Goal: Task Accomplishment & Management: Manage account settings

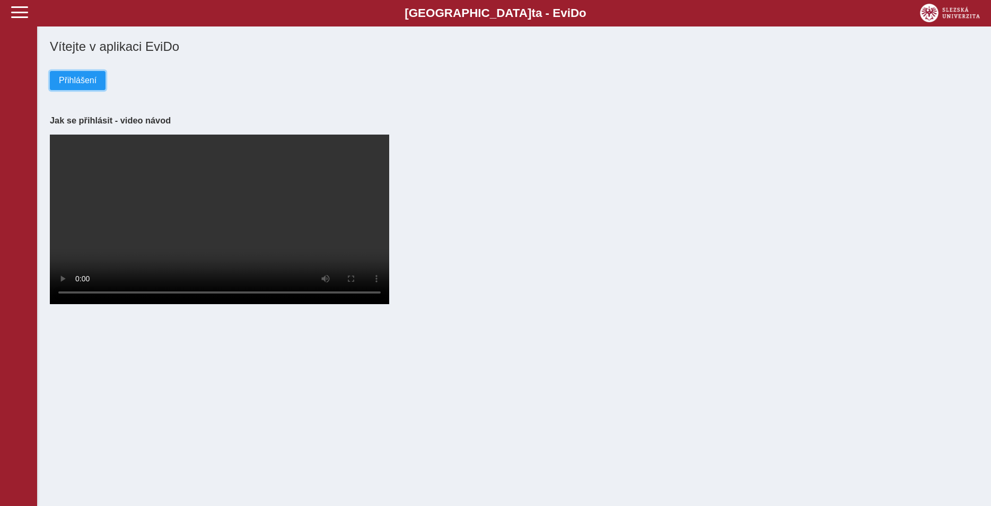
click at [81, 85] on span "Přihlášení" at bounding box center [78, 81] width 38 height 10
click at [85, 82] on span "Přihlášení" at bounding box center [78, 81] width 38 height 10
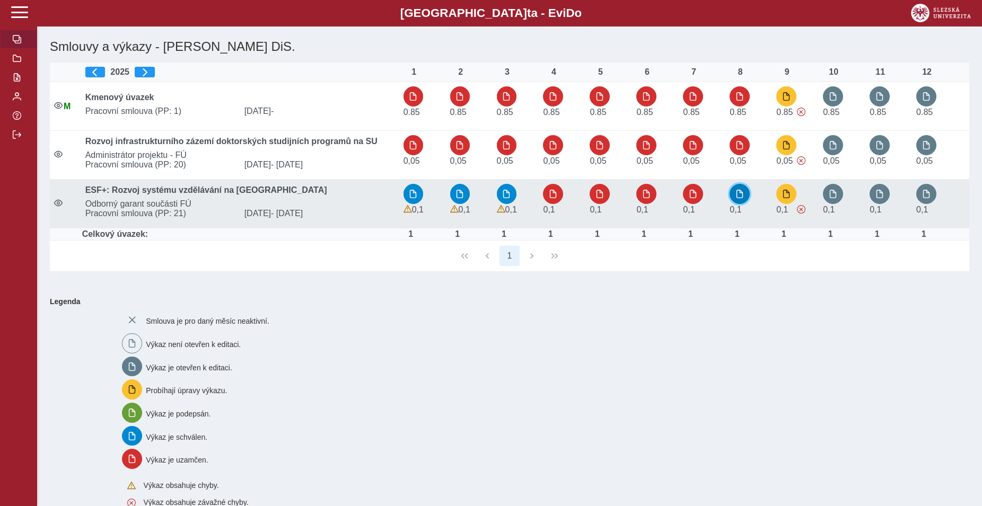
click at [746, 200] on button "button" at bounding box center [740, 194] width 20 height 20
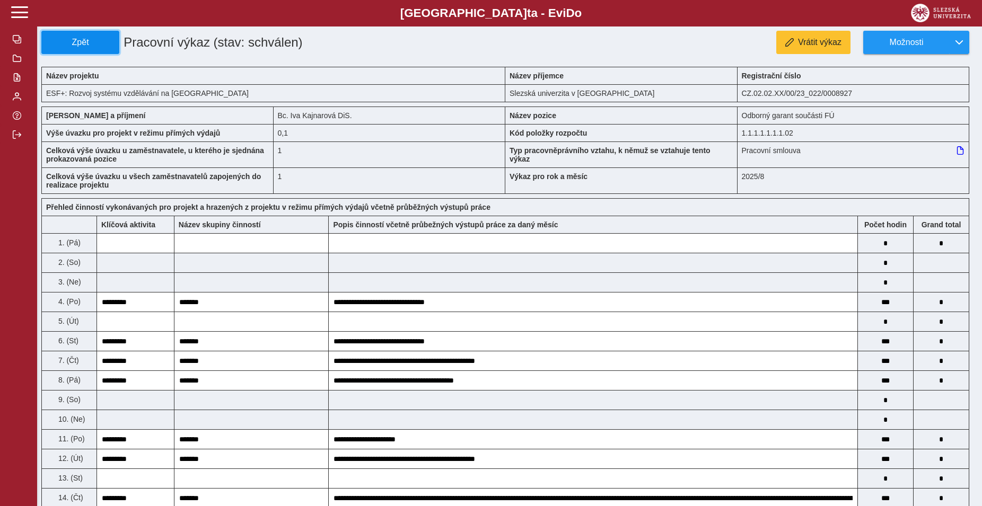
click at [82, 38] on span "Zpět" at bounding box center [80, 43] width 68 height 10
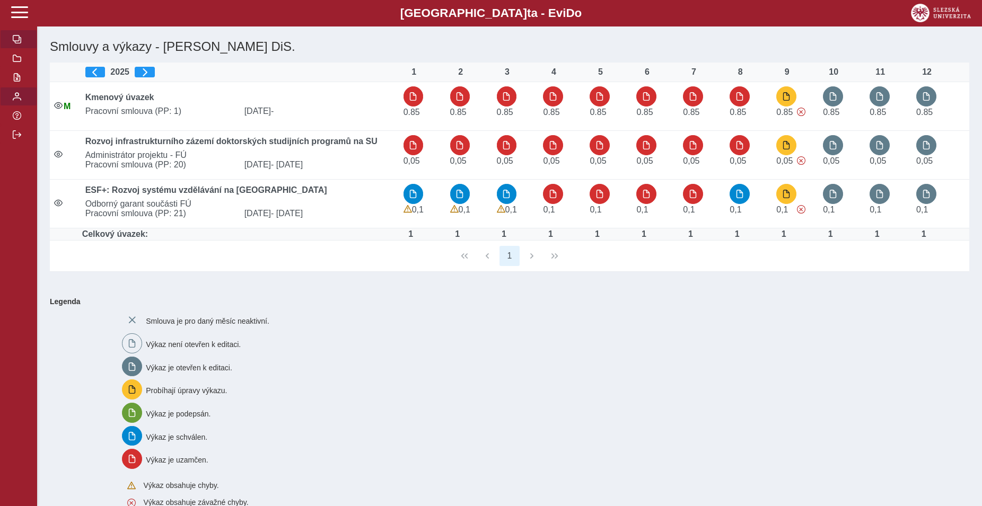
click at [19, 101] on span "button" at bounding box center [17, 96] width 8 height 8
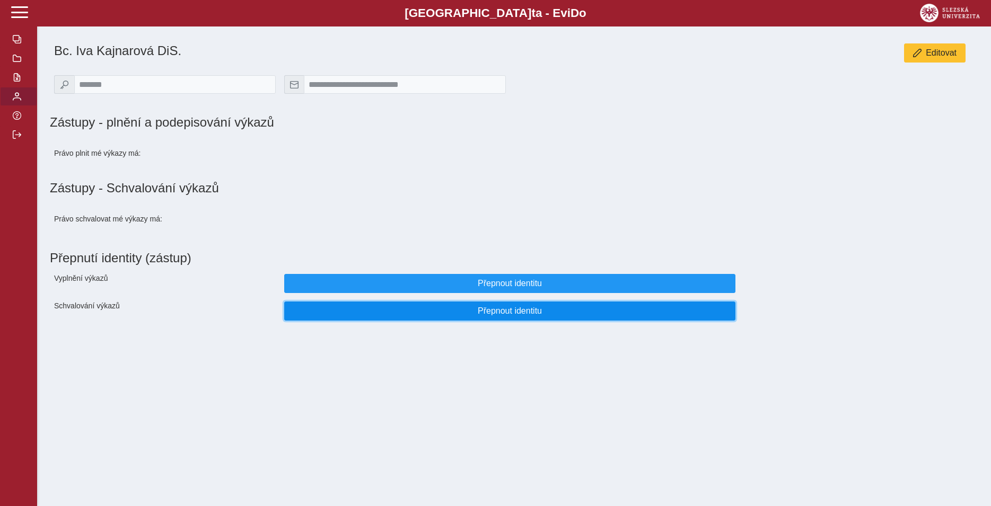
click at [487, 316] on span "Přepnout identitu" at bounding box center [510, 311] width 434 height 10
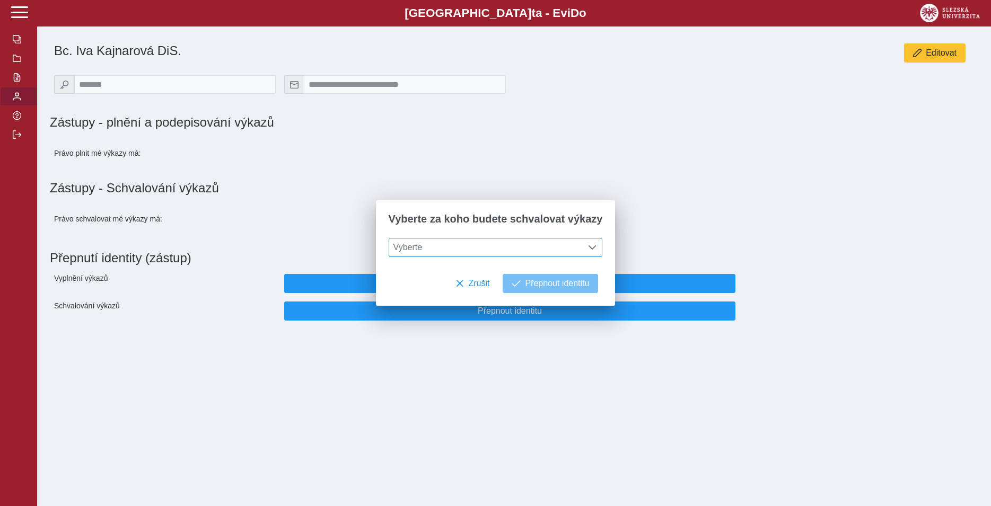
click at [459, 249] on span "Vyberte" at bounding box center [485, 248] width 193 height 18
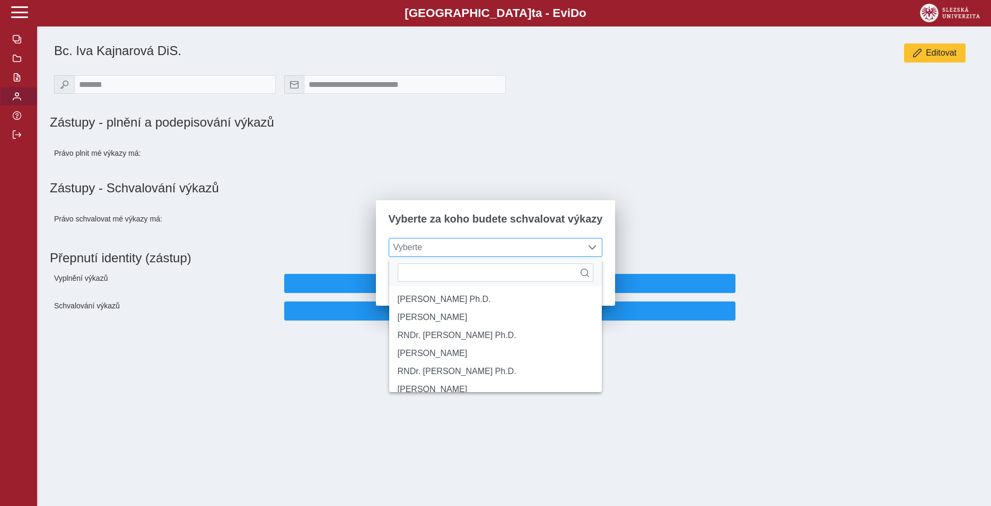
scroll to position [6, 43]
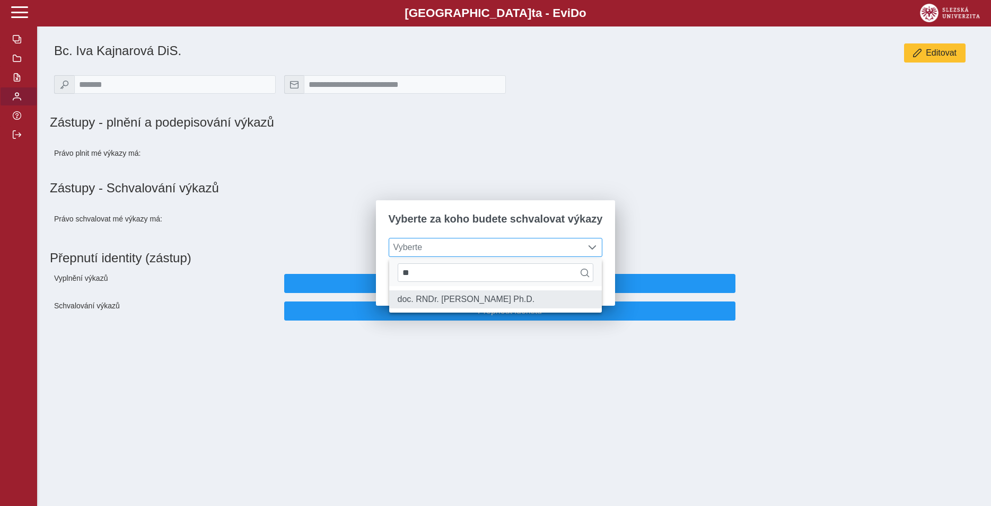
type input "**"
click at [461, 299] on li "doc. RNDr. [PERSON_NAME] Ph.D." at bounding box center [495, 300] width 213 height 18
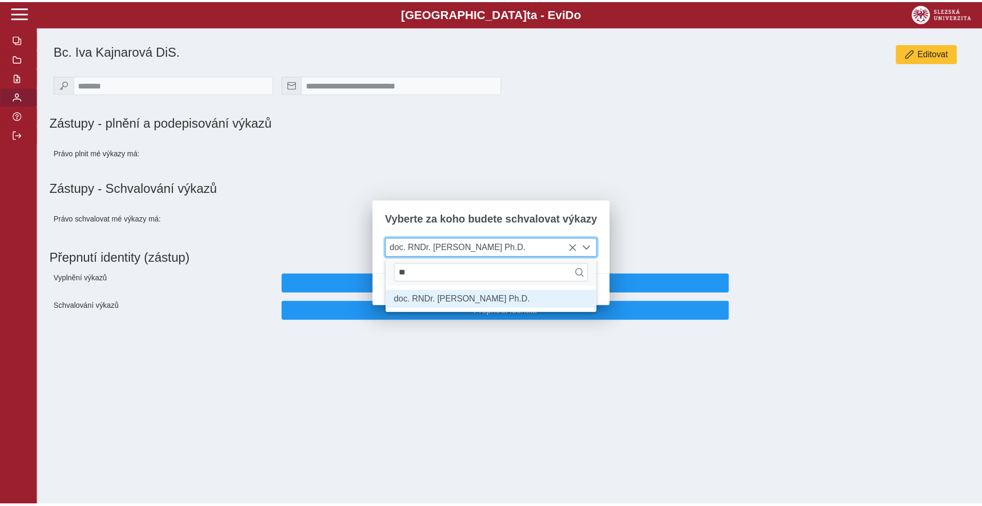
scroll to position [6, 43]
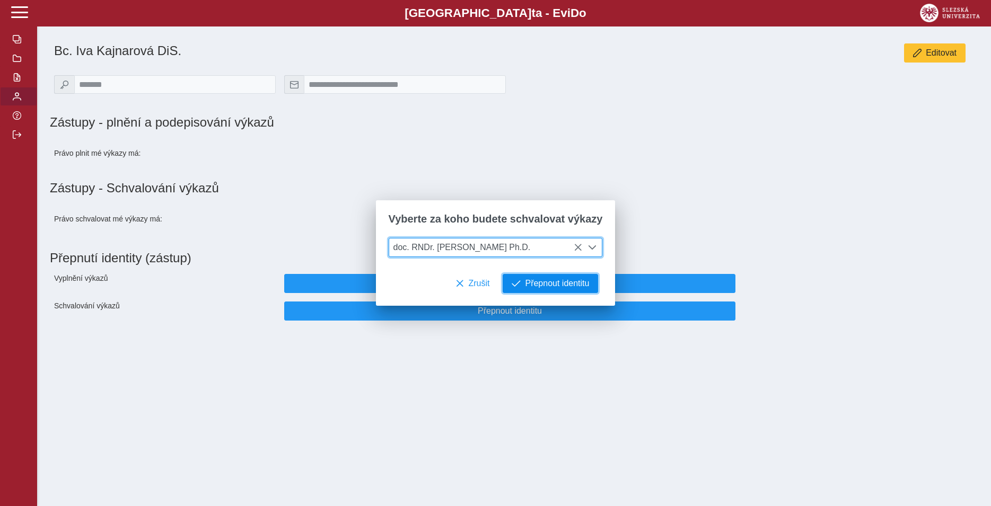
click at [542, 283] on span "Přepnout identitu" at bounding box center [557, 284] width 64 height 10
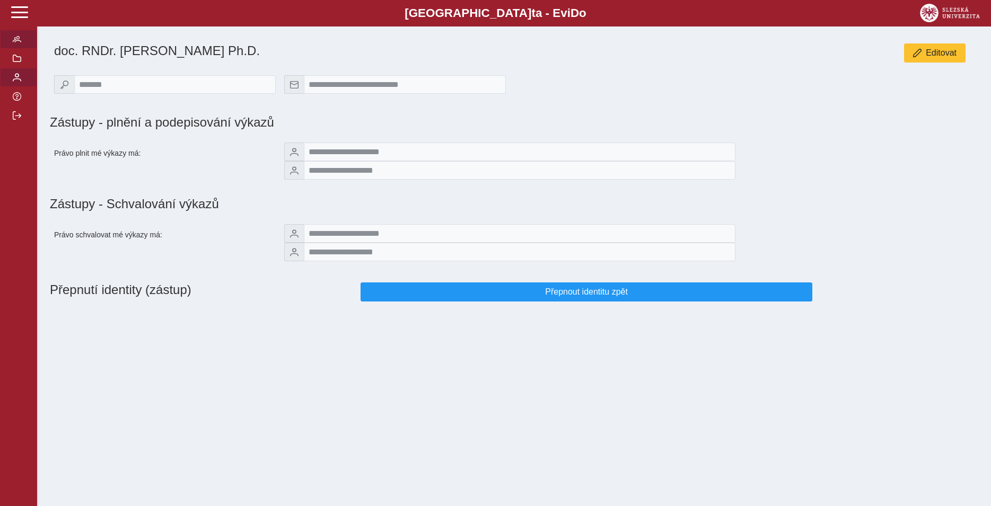
click at [18, 43] on span "button" at bounding box center [17, 39] width 8 height 8
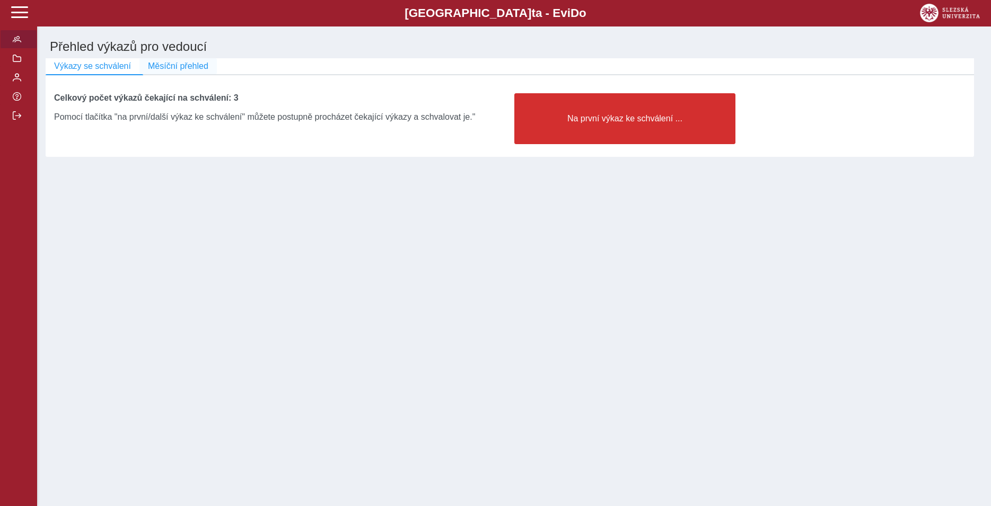
click at [173, 65] on span "Měsíční přehled" at bounding box center [178, 67] width 60 height 10
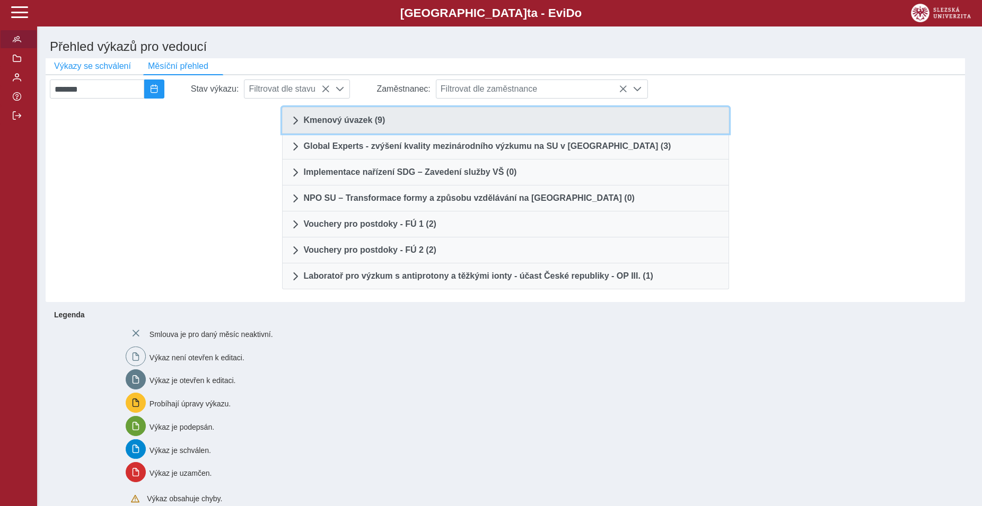
click at [347, 122] on span "Kmenový úvazek (9)" at bounding box center [345, 120] width 82 height 8
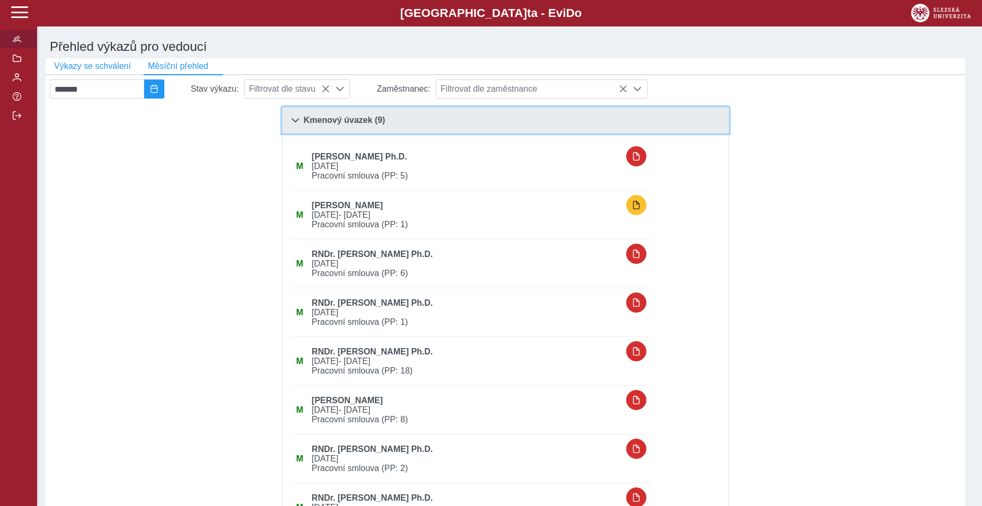
click at [290, 117] on link "Kmenový úvazek (9)" at bounding box center [505, 120] width 447 height 27
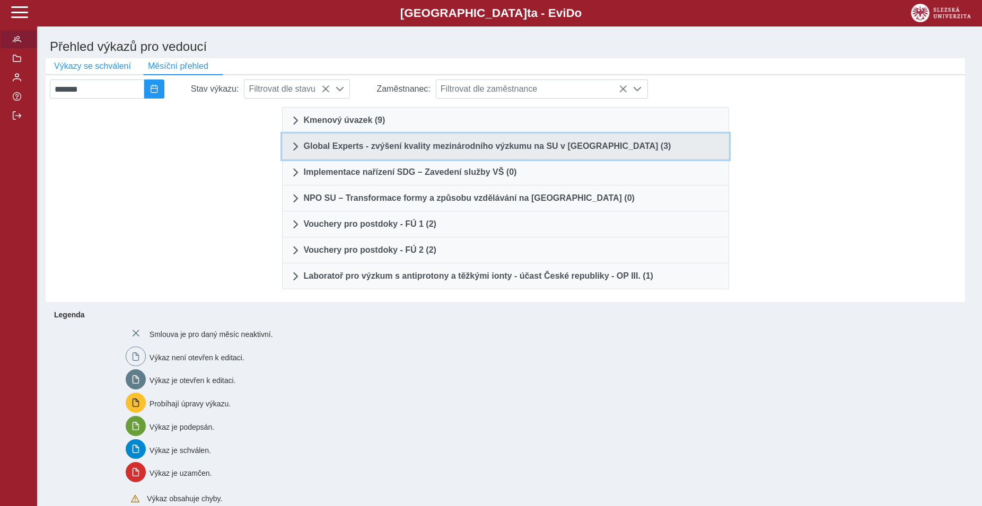
click at [309, 151] on span "Global Experts - zvýšení kvality mezinárodního výzkumu na SU v [GEOGRAPHIC_DATA…" at bounding box center [487, 146] width 367 height 8
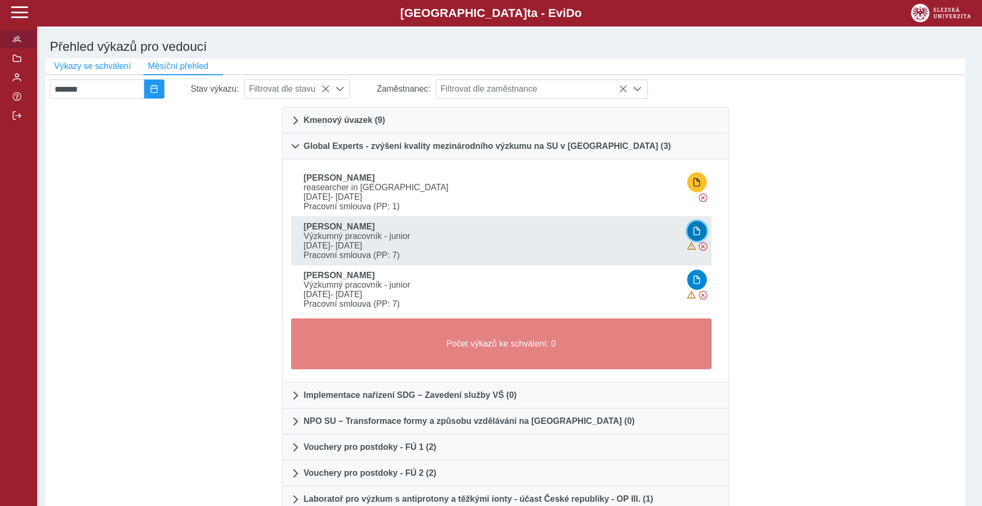
click at [702, 241] on button "button" at bounding box center [697, 231] width 20 height 20
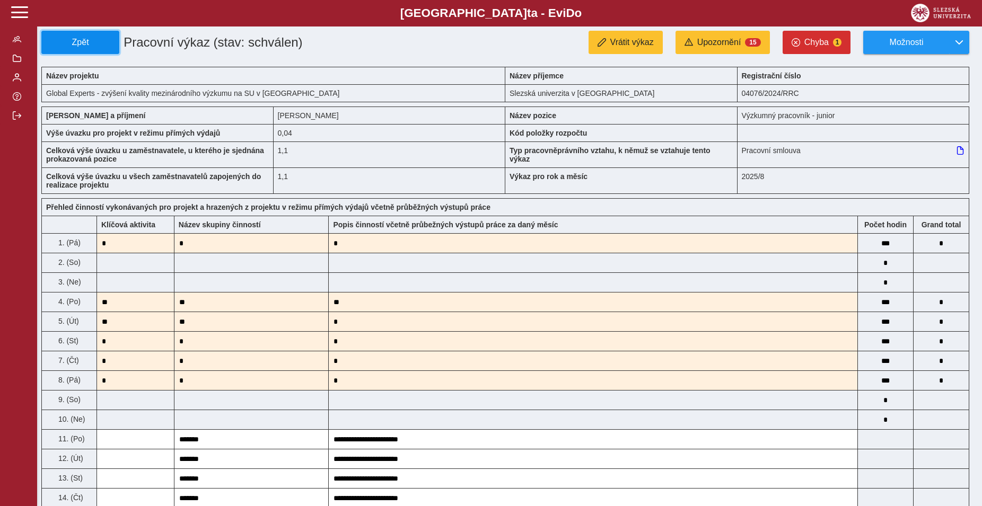
click at [90, 50] on button "Zpět" at bounding box center [80, 42] width 78 height 23
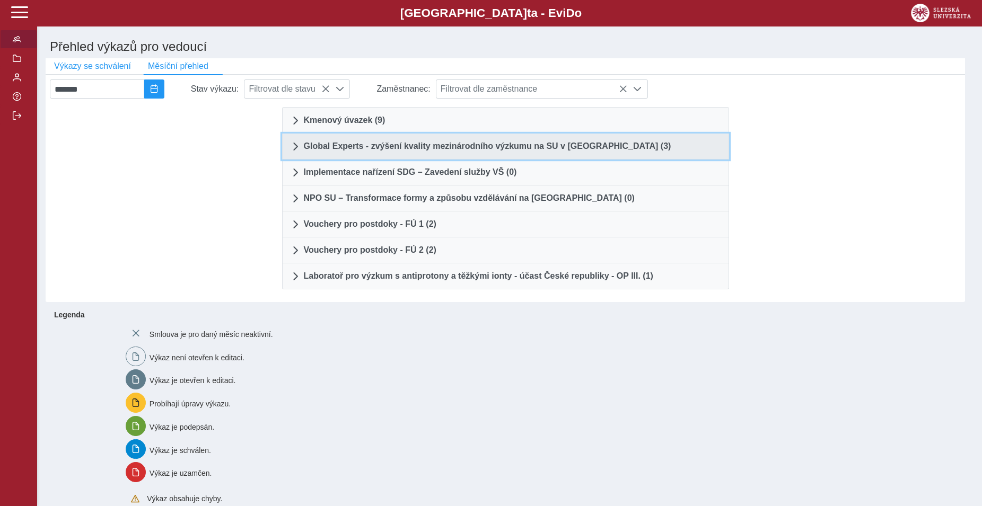
click at [297, 147] on span at bounding box center [295, 146] width 8 height 8
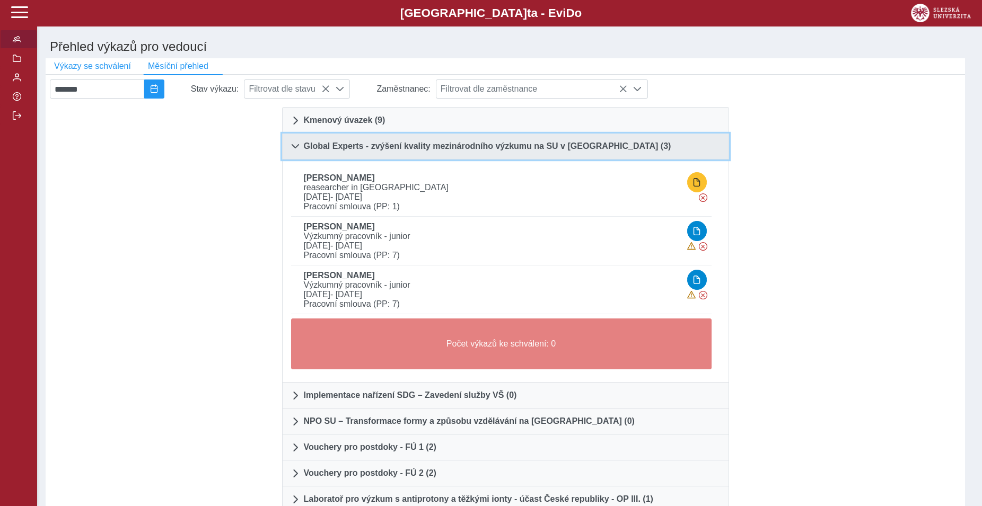
click at [295, 148] on span at bounding box center [295, 146] width 8 height 8
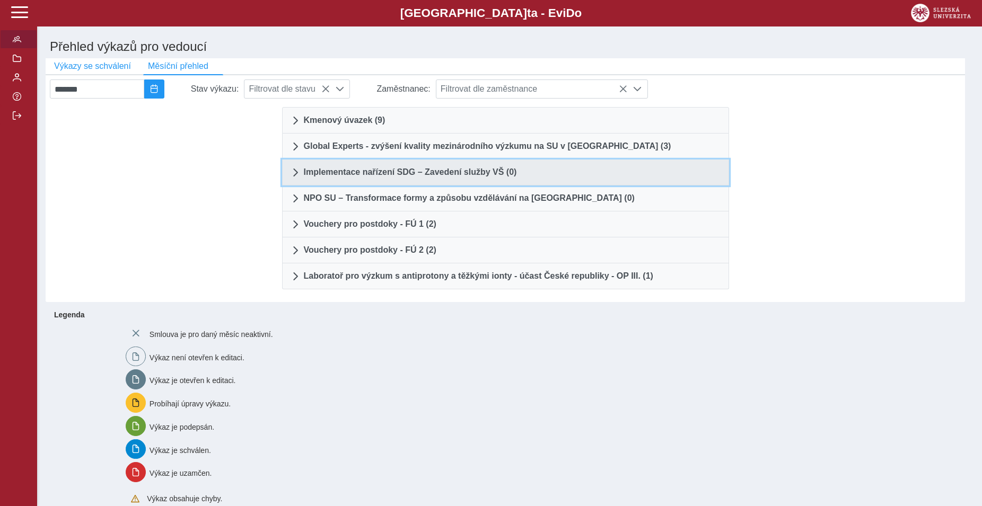
click at [291, 177] on span at bounding box center [295, 172] width 8 height 8
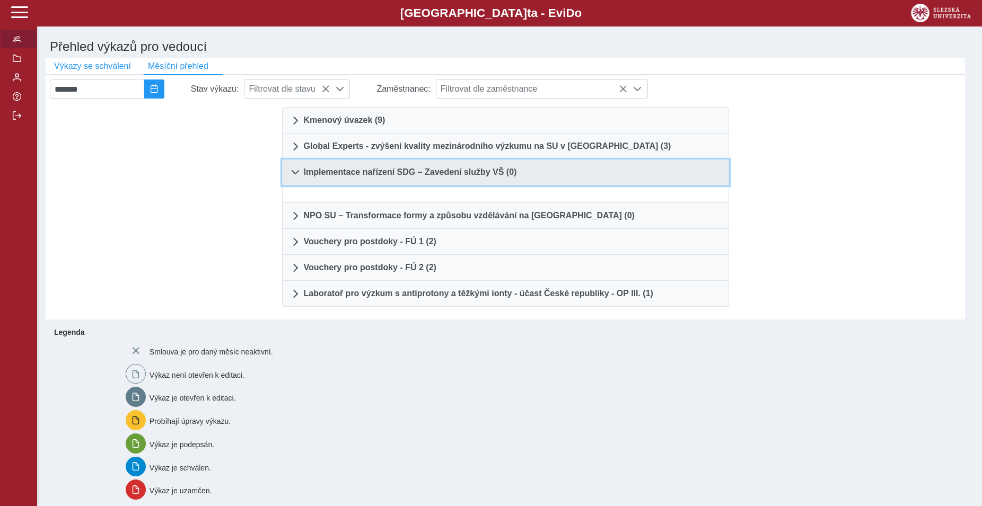
click at [291, 177] on span at bounding box center [295, 172] width 8 height 8
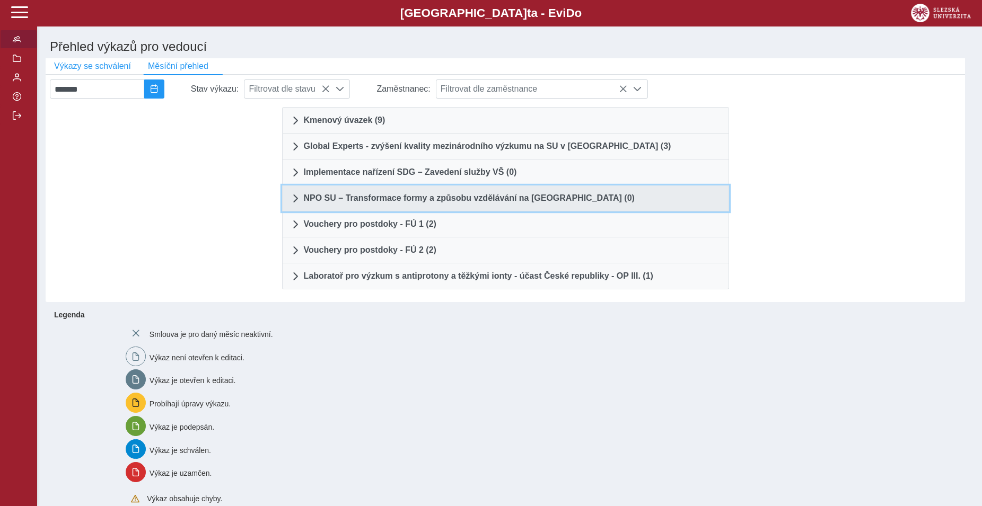
click at [293, 201] on span at bounding box center [295, 198] width 8 height 8
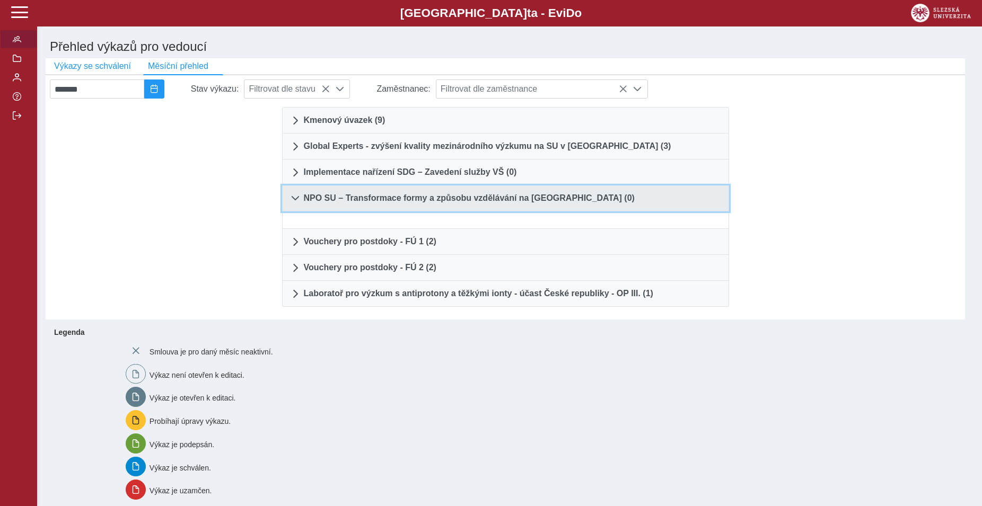
click at [294, 202] on span at bounding box center [295, 198] width 8 height 8
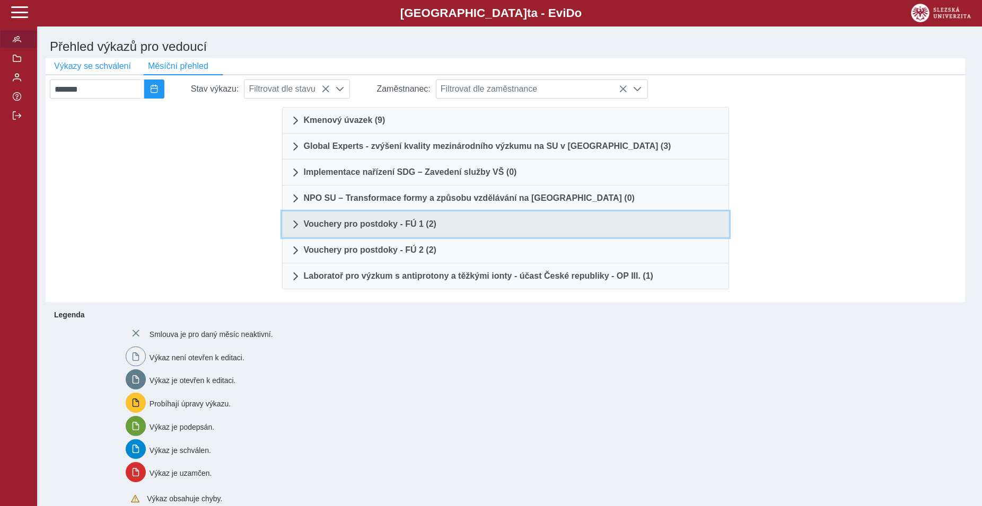
click at [293, 226] on span at bounding box center [295, 224] width 8 height 8
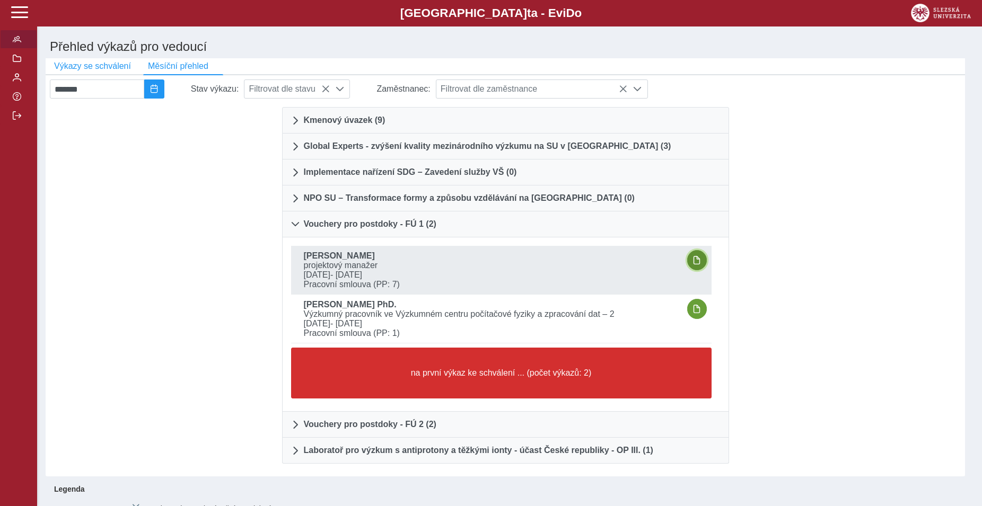
click at [699, 265] on span "button" at bounding box center [697, 260] width 8 height 8
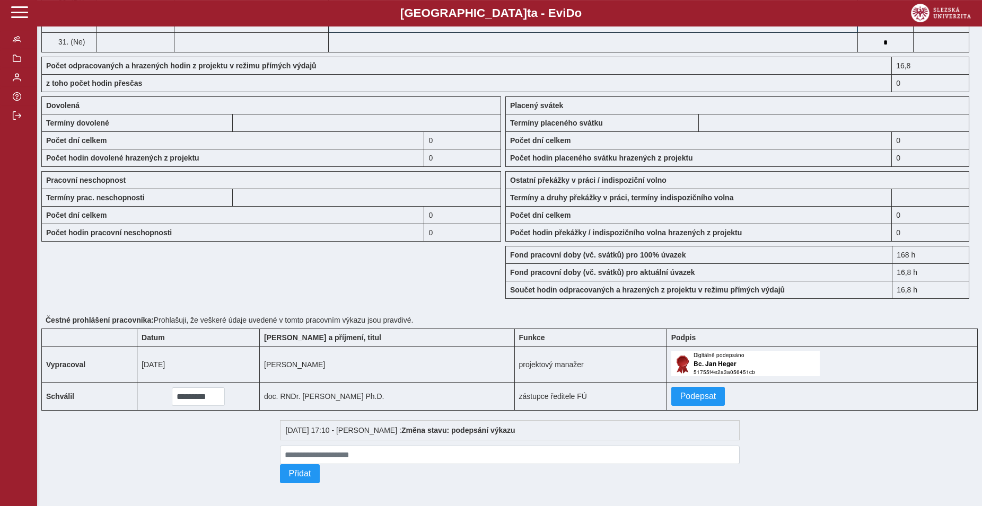
scroll to position [812, 0]
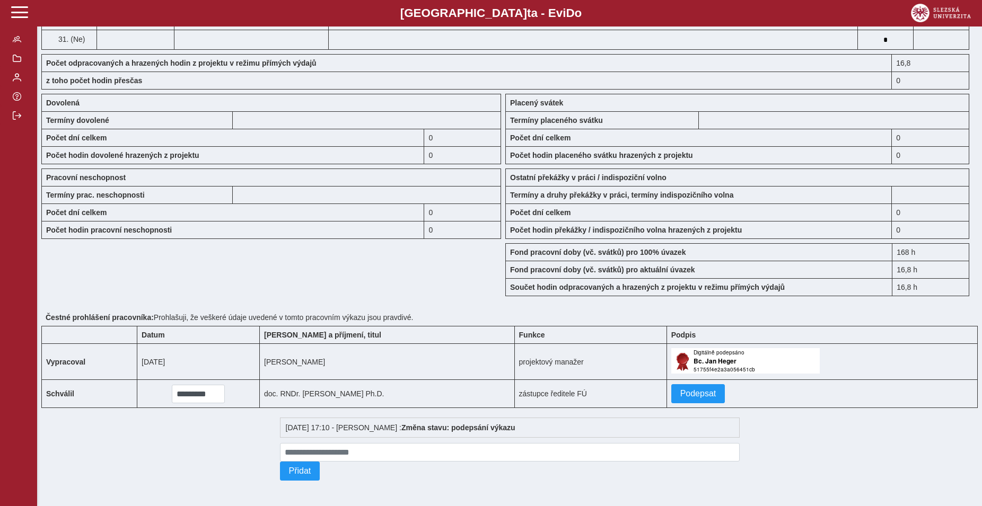
click at [686, 399] on td "Podepsat" at bounding box center [822, 394] width 311 height 28
click at [684, 390] on span "Podepsat" at bounding box center [698, 394] width 36 height 10
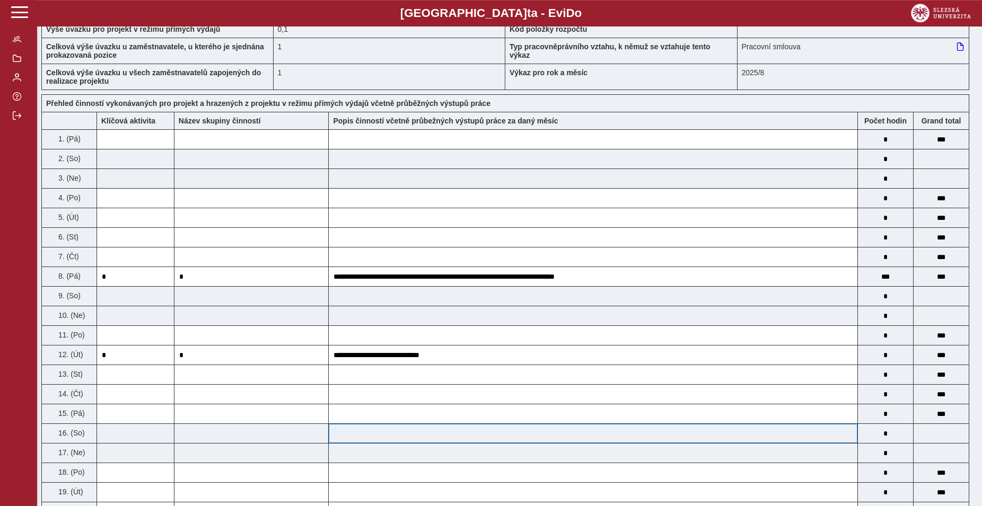
scroll to position [0, 0]
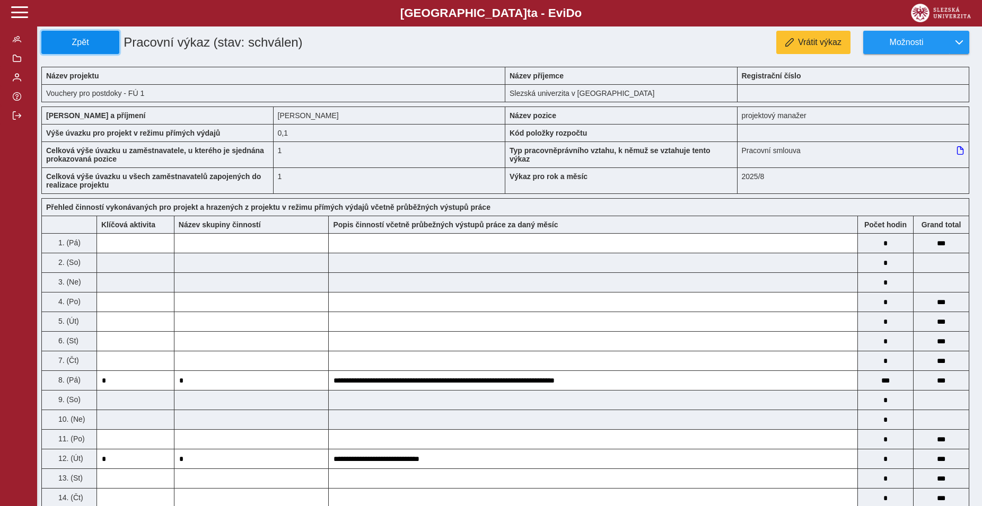
click at [92, 39] on span "Zpět" at bounding box center [80, 43] width 68 height 10
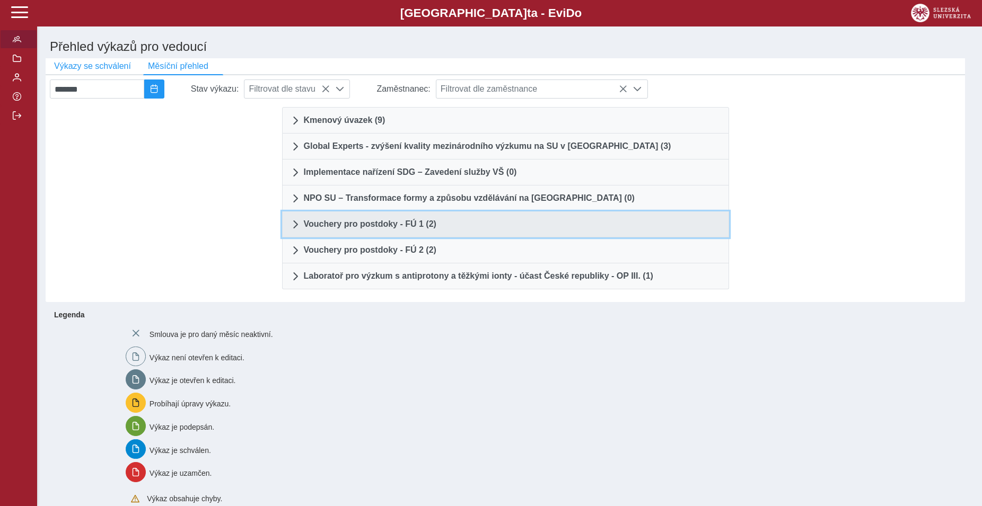
click at [343, 224] on span "Vouchery pro postdoky - FÚ 1 (2)" at bounding box center [370, 224] width 133 height 8
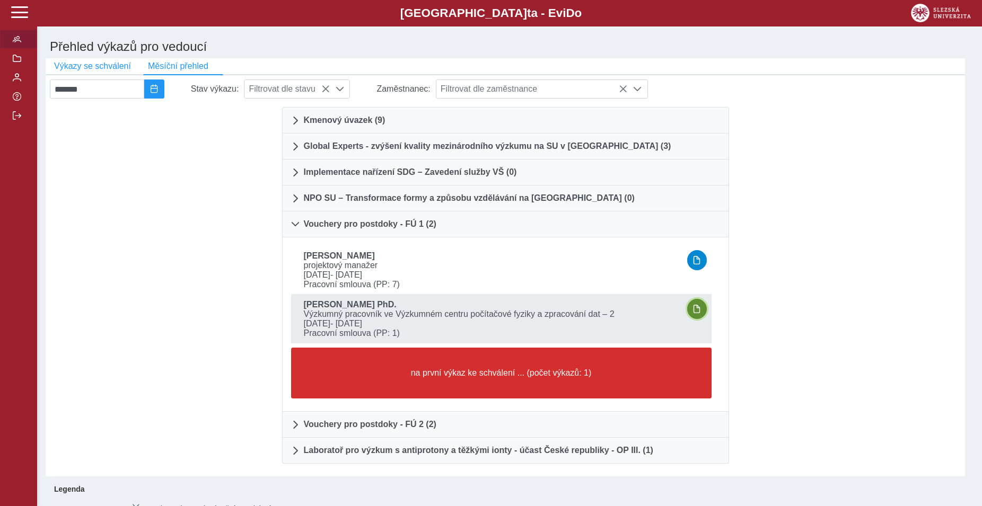
click at [698, 313] on span "button" at bounding box center [697, 309] width 8 height 8
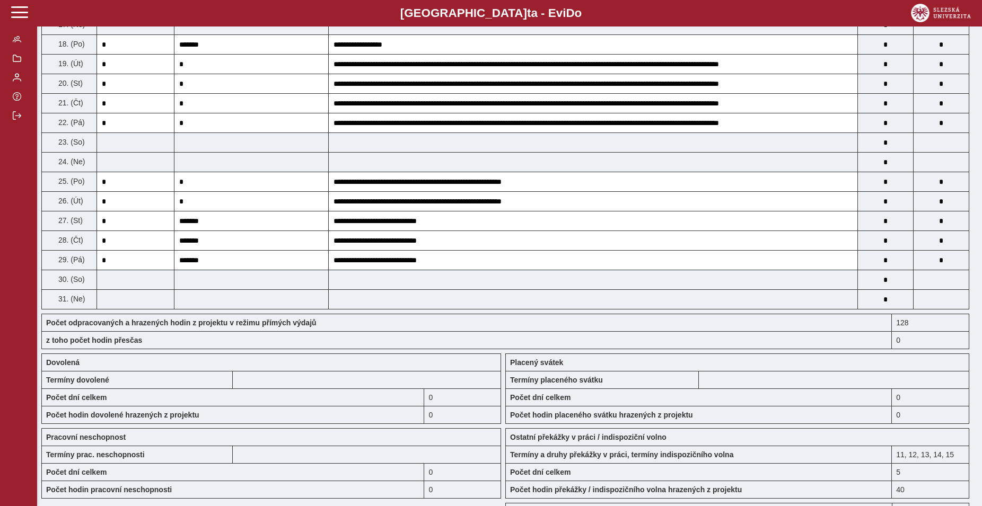
scroll to position [856, 0]
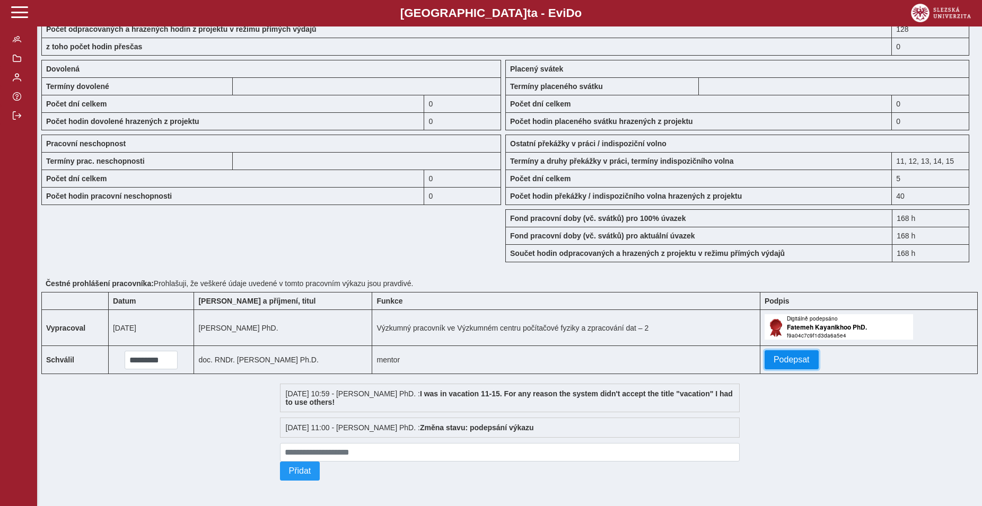
click at [802, 351] on button "Podepsat" at bounding box center [792, 360] width 54 height 19
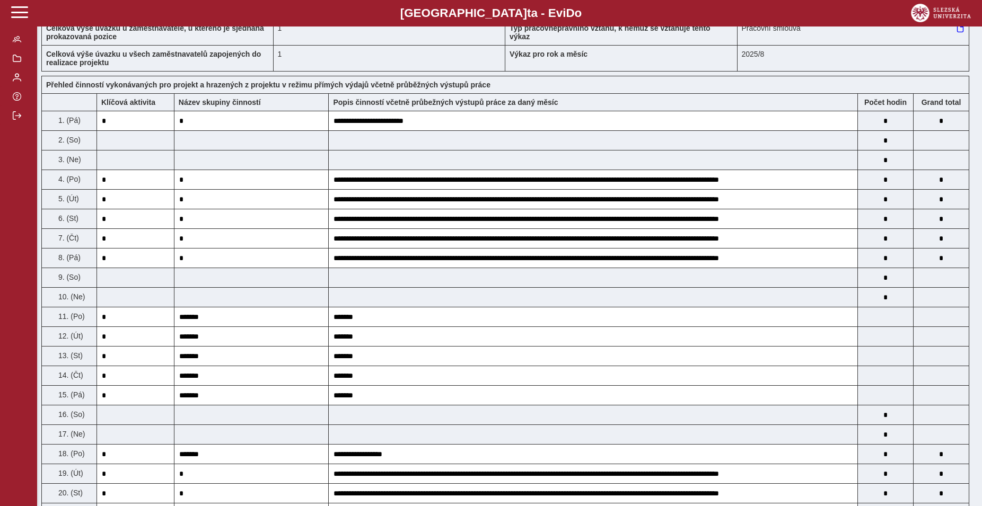
scroll to position [0, 0]
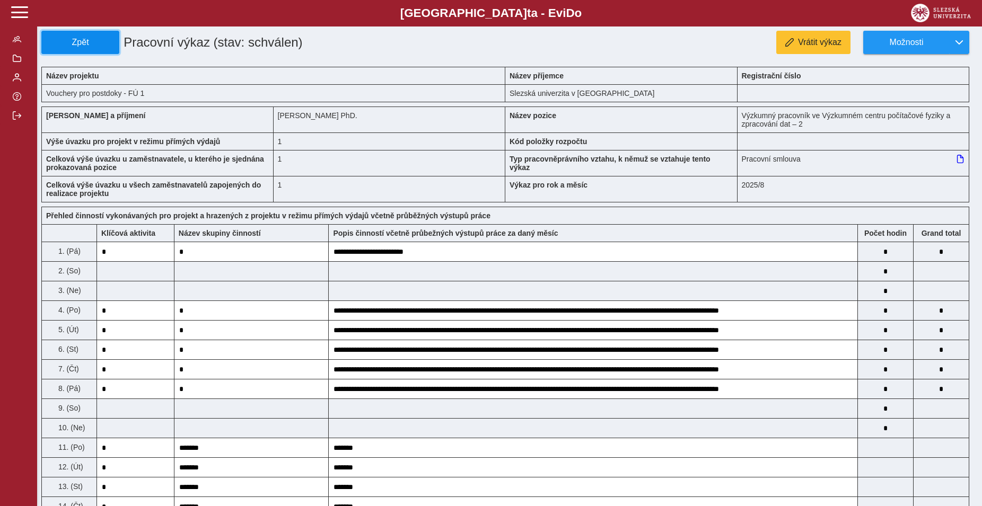
click at [75, 40] on span "Zpět" at bounding box center [80, 43] width 68 height 10
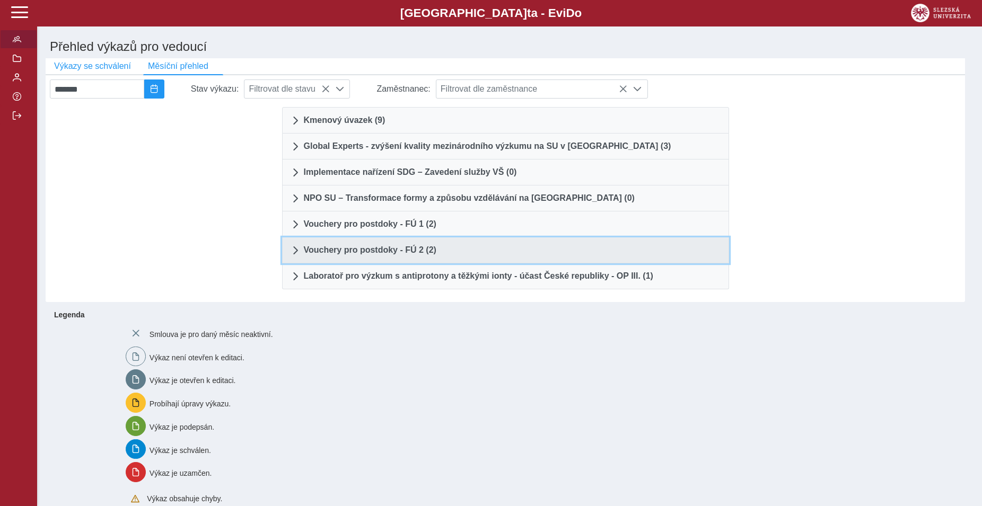
click at [295, 255] on span at bounding box center [295, 250] width 8 height 8
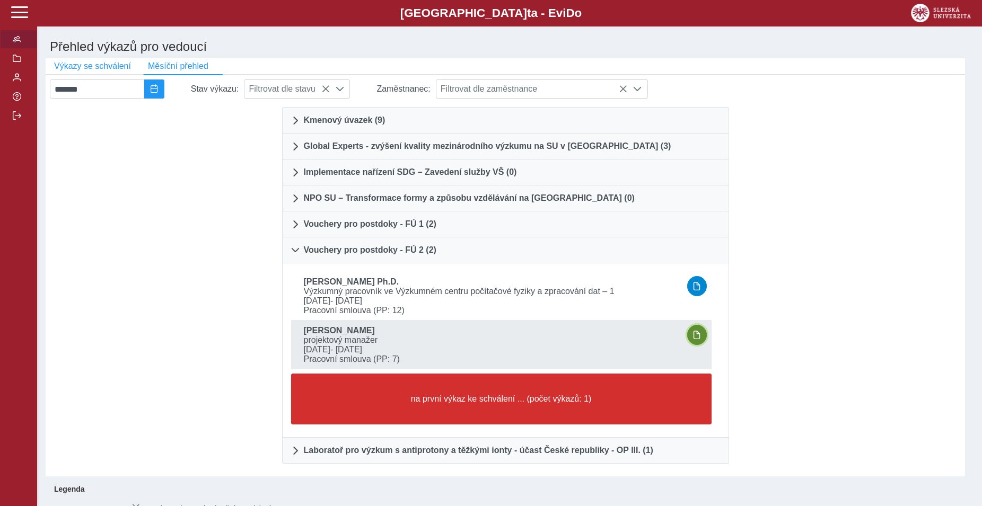
click at [700, 339] on span "button" at bounding box center [697, 335] width 8 height 8
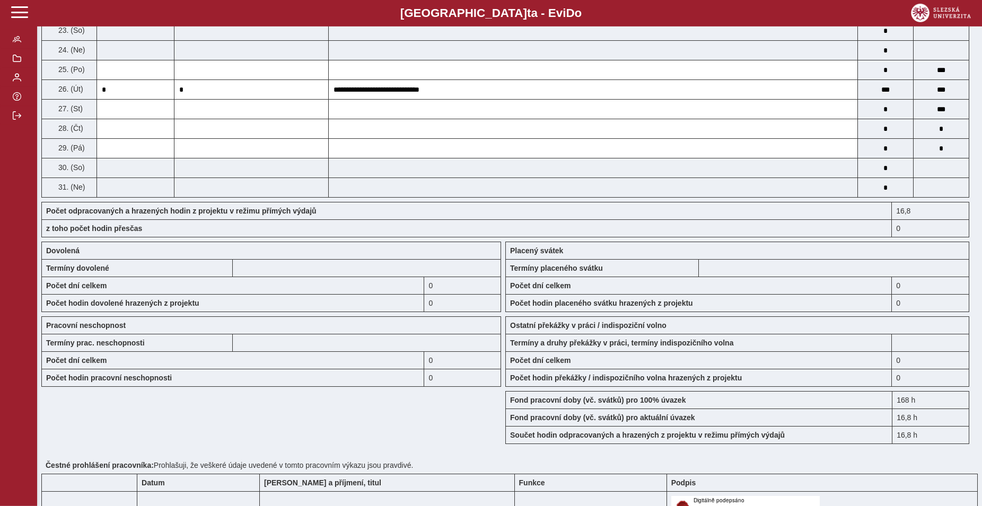
scroll to position [757, 0]
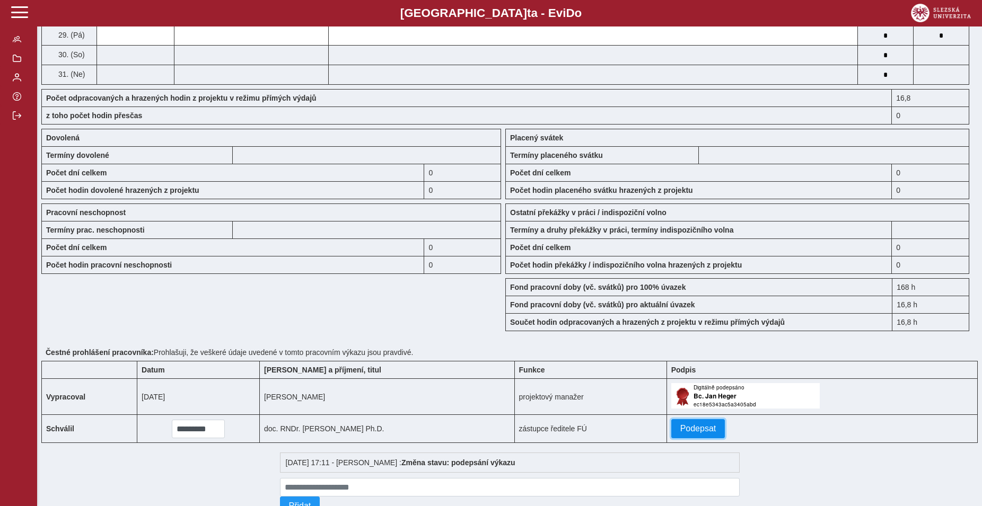
click at [700, 434] on span "Podepsat" at bounding box center [698, 429] width 36 height 10
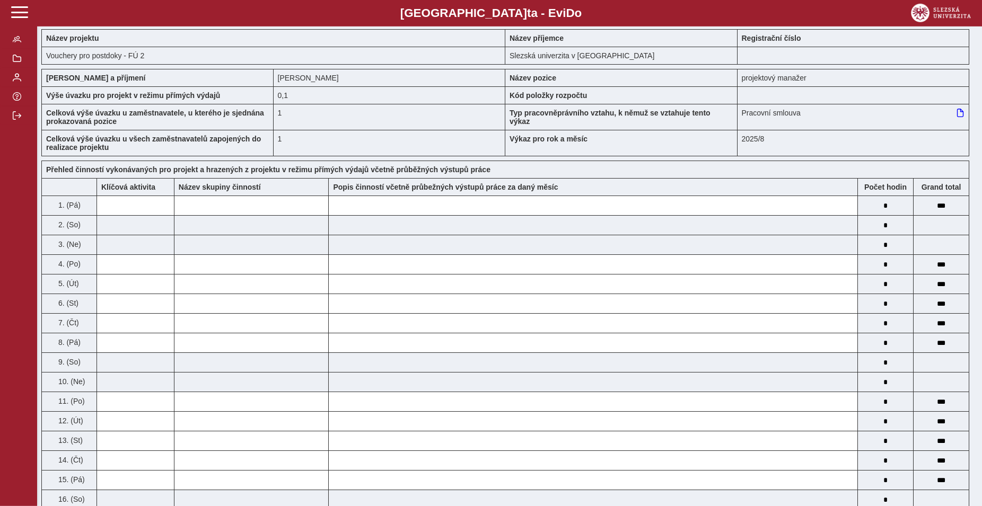
scroll to position [0, 0]
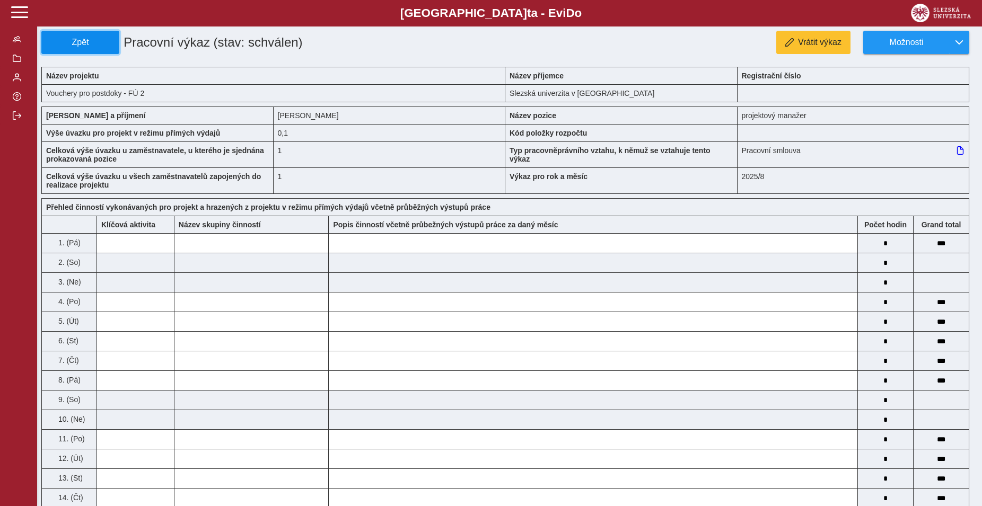
click at [98, 43] on span "Zpět" at bounding box center [80, 43] width 68 height 10
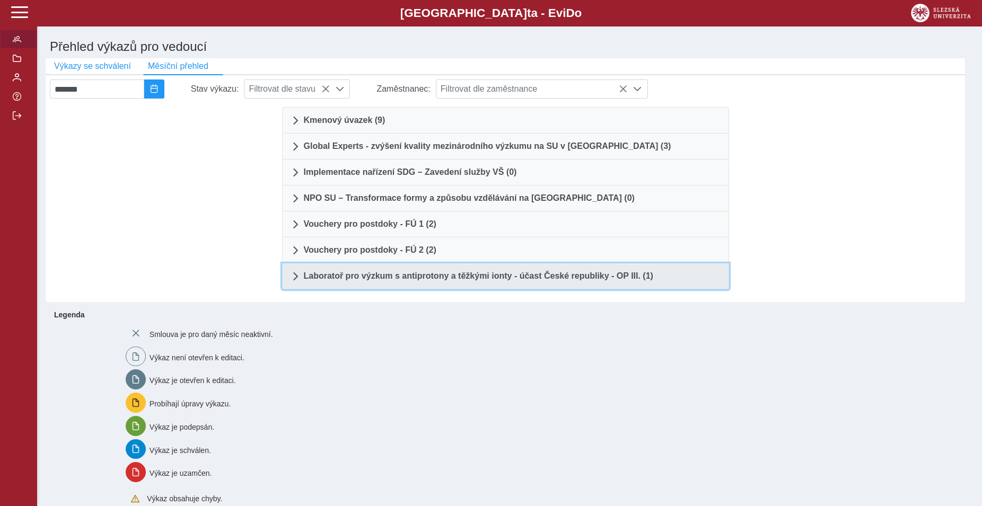
click at [289, 279] on link "Laboratoř pro výzkum s antiprotony a těžkými ionty - účast České republiky - OP…" at bounding box center [505, 277] width 447 height 26
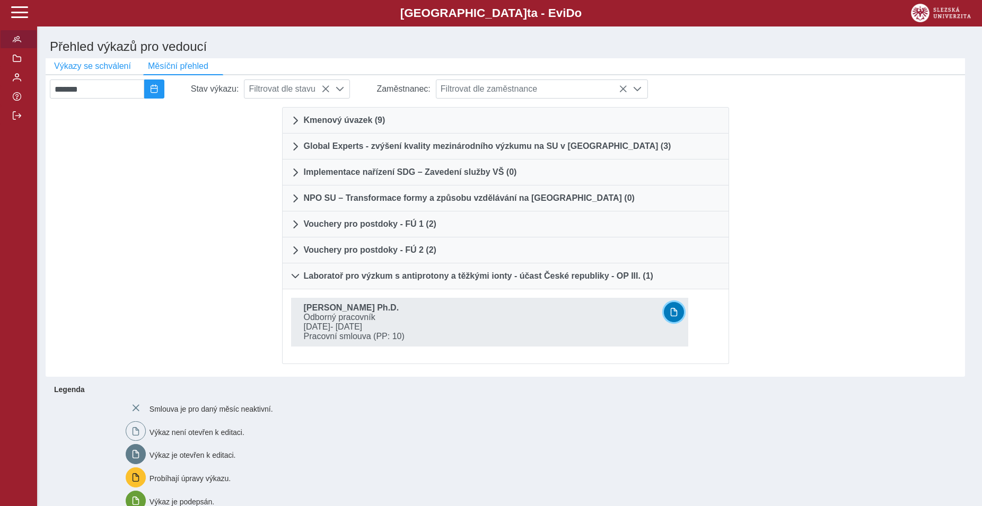
click at [678, 317] on span "button" at bounding box center [674, 312] width 8 height 8
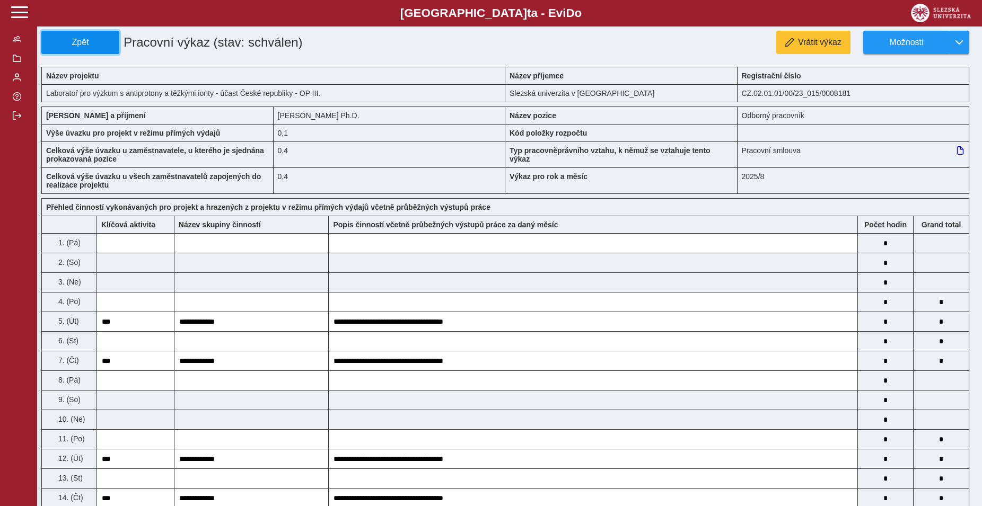
click at [97, 43] on span "Zpět" at bounding box center [80, 43] width 68 height 10
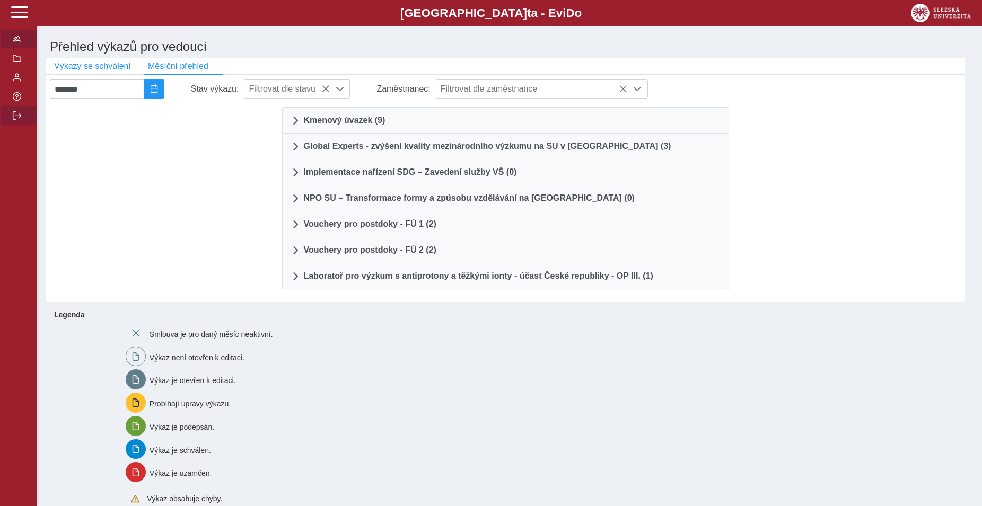
click at [12, 125] on button "button" at bounding box center [18, 115] width 37 height 19
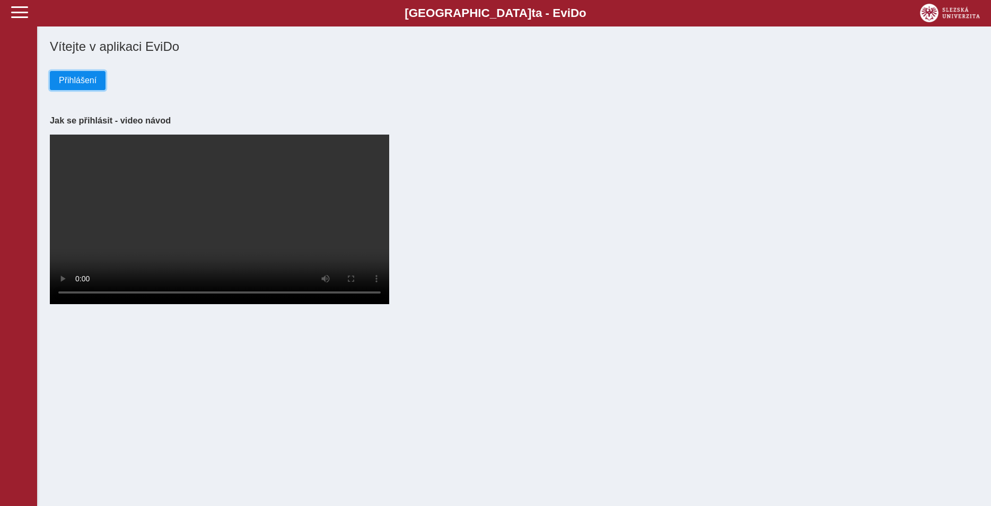
click at [81, 85] on span "Přihlášení" at bounding box center [78, 81] width 38 height 10
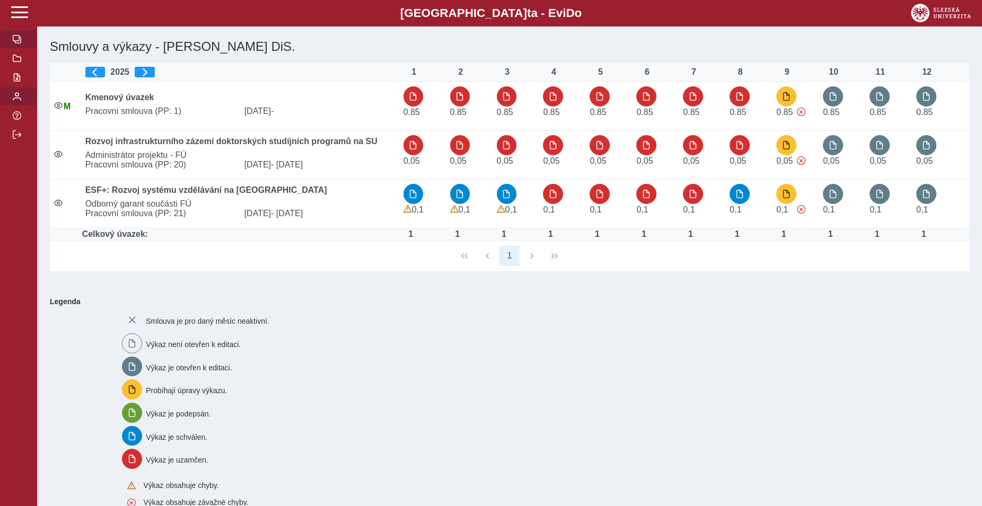
click at [20, 101] on span "button" at bounding box center [17, 96] width 8 height 8
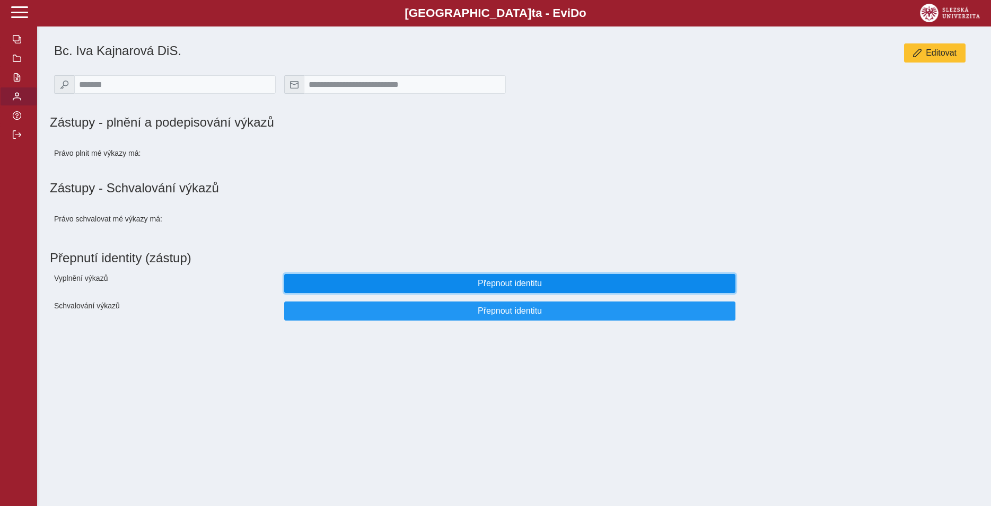
click at [441, 288] on span "Přepnout identitu" at bounding box center [510, 284] width 434 height 10
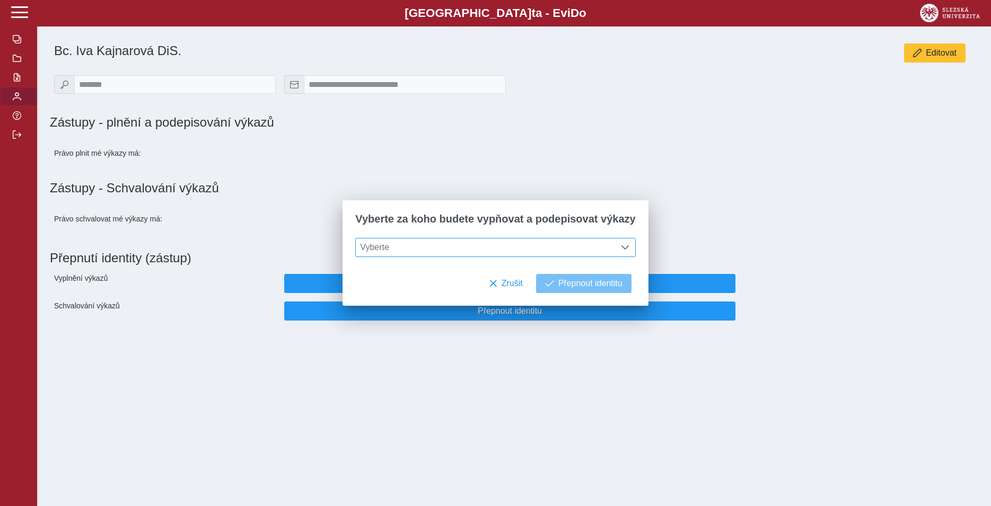
click at [474, 246] on span "Vyberte" at bounding box center [485, 248] width 259 height 18
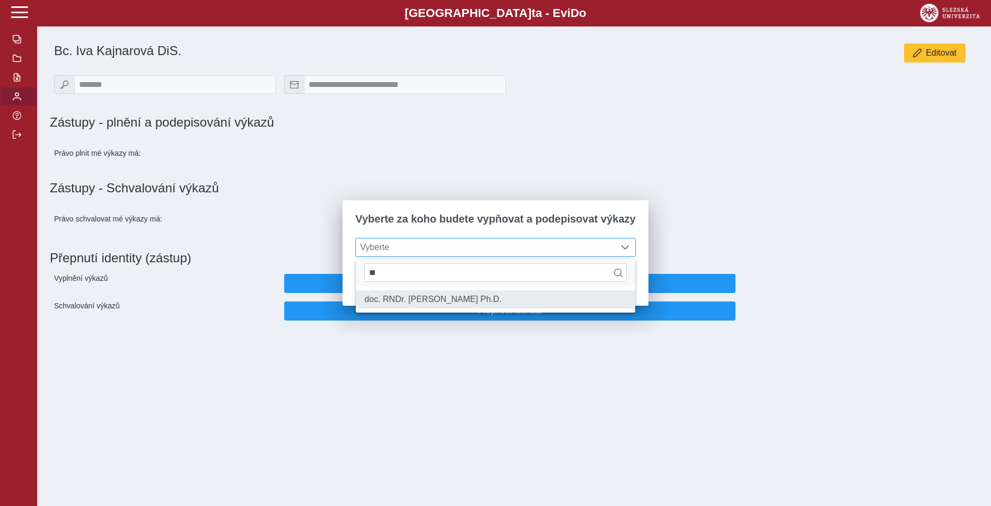
type input "**"
click at [470, 303] on li "doc. RNDr. [PERSON_NAME] Ph.D." at bounding box center [495, 300] width 279 height 18
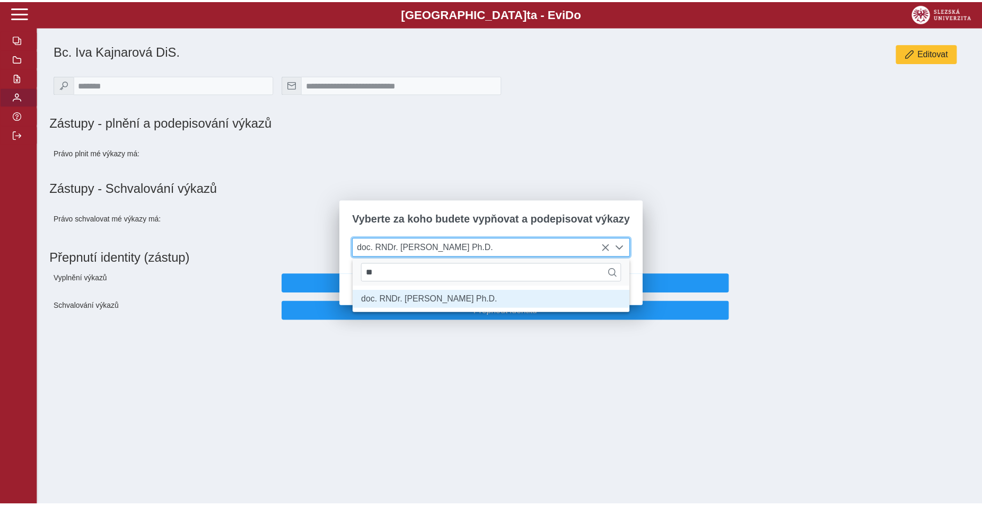
scroll to position [6, 43]
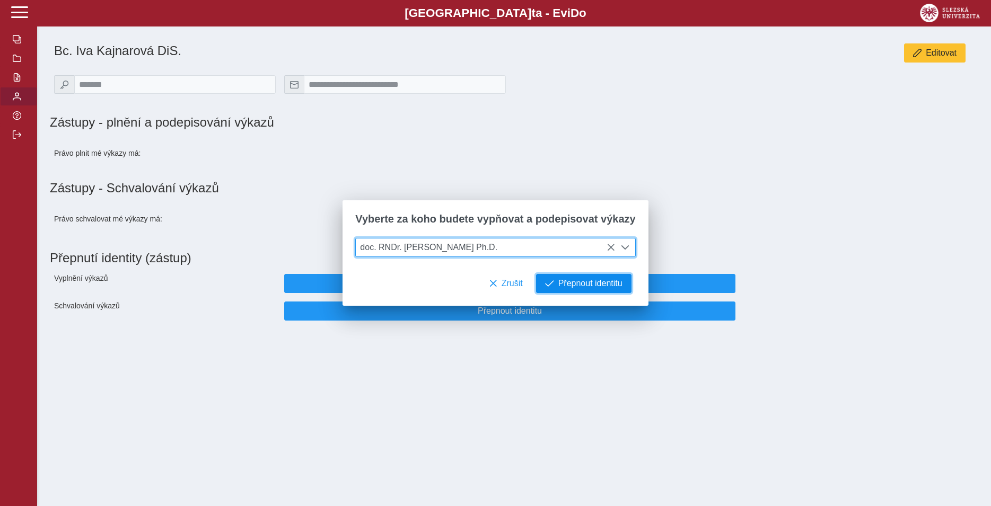
click at [550, 286] on button "Přepnout identitu" at bounding box center [583, 283] width 95 height 19
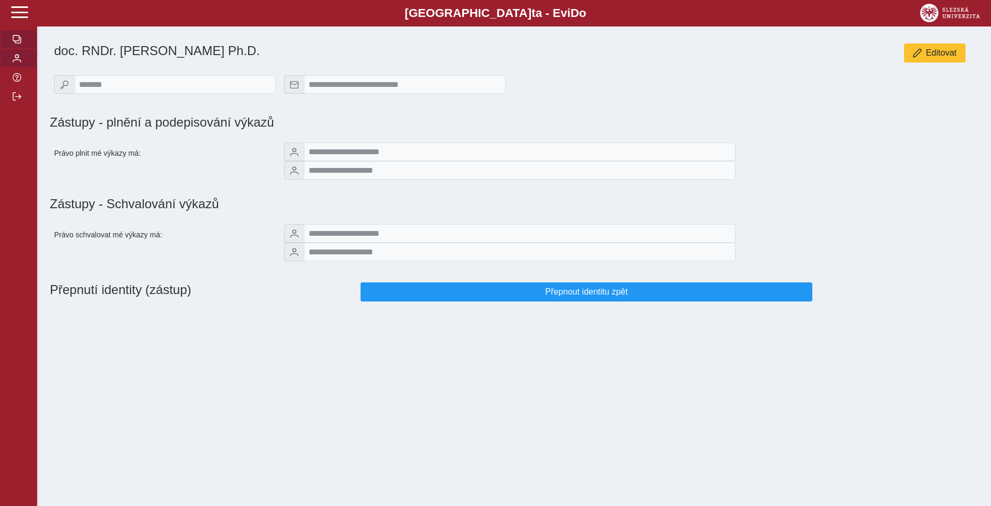
click at [21, 49] on button "button" at bounding box center [18, 39] width 37 height 19
